Goal: Register for event/course

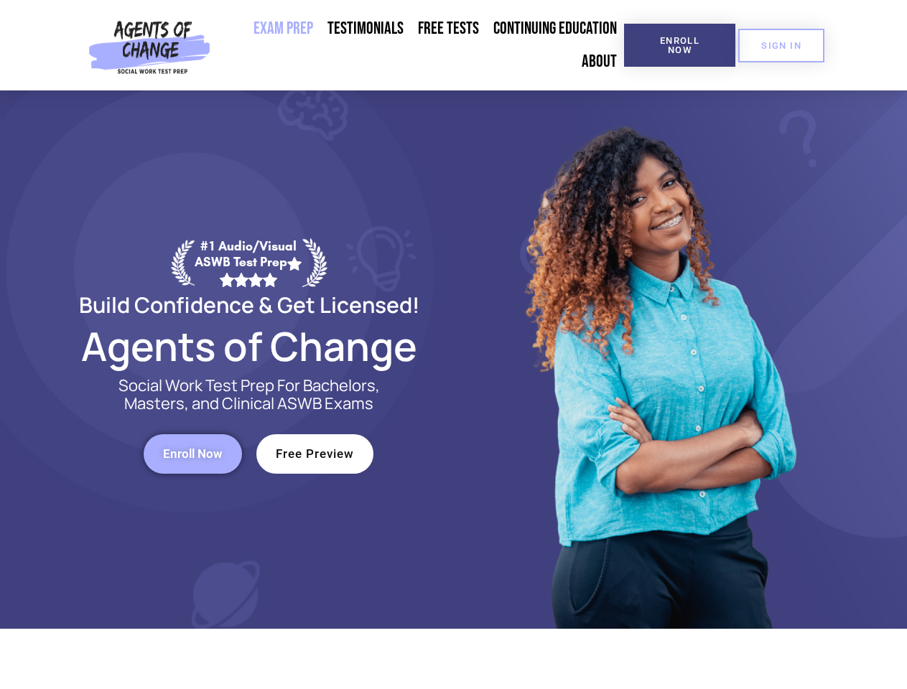
click at [454, 345] on div at bounding box center [658, 359] width 409 height 538
click at [679, 45] on span "Enroll Now" at bounding box center [679, 45] width 65 height 19
click at [781, 45] on span "SIGN IN" at bounding box center [781, 45] width 40 height 9
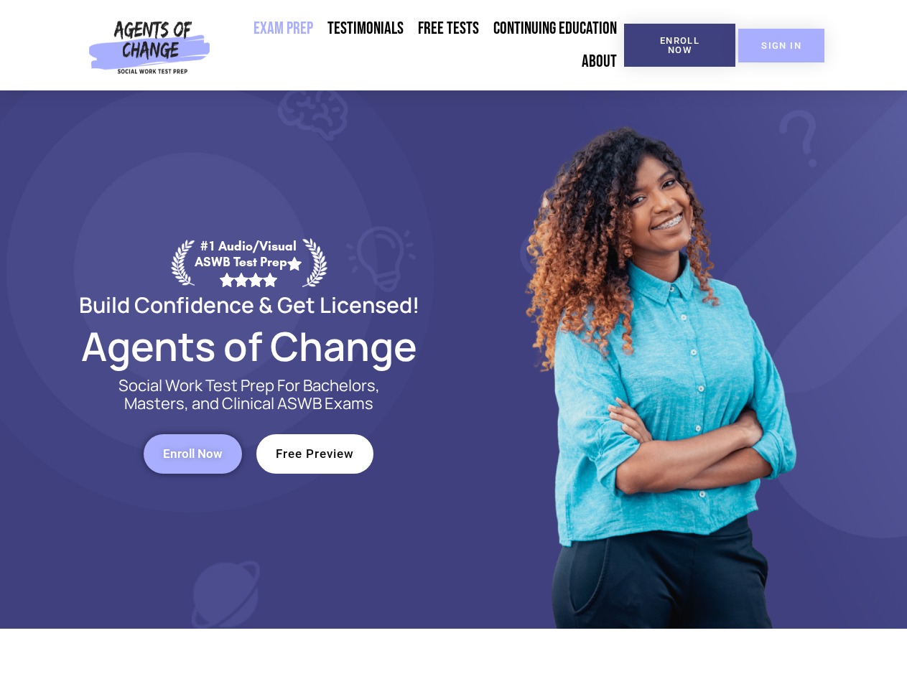
click at [192, 454] on span "Enroll Now" at bounding box center [193, 454] width 60 height 12
click at [314, 454] on span "Free Preview" at bounding box center [315, 454] width 78 height 12
